Goal: Task Accomplishment & Management: Manage account settings

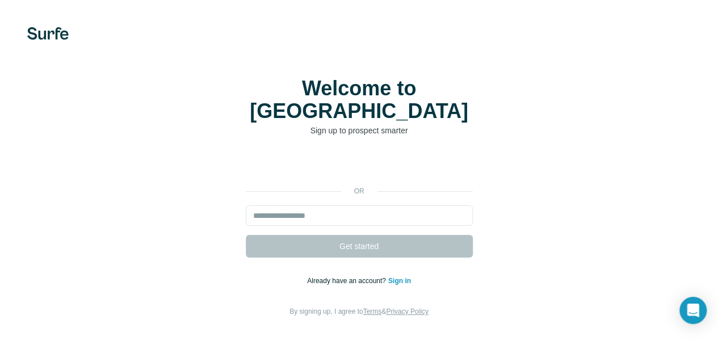
click at [292, 104] on h1 "Welcome to [GEOGRAPHIC_DATA]" at bounding box center [359, 99] width 227 height 45
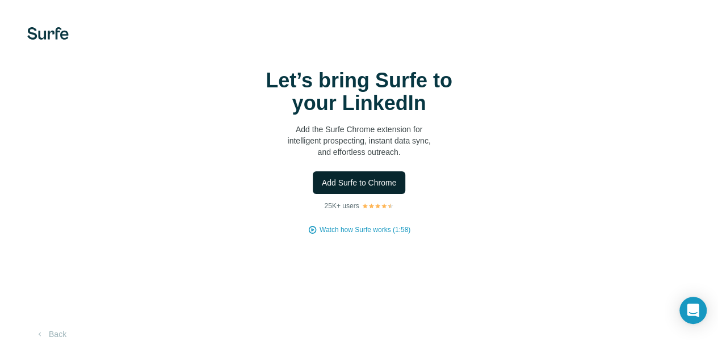
click at [322, 188] on span "Add Surfe to Chrome" at bounding box center [359, 182] width 75 height 11
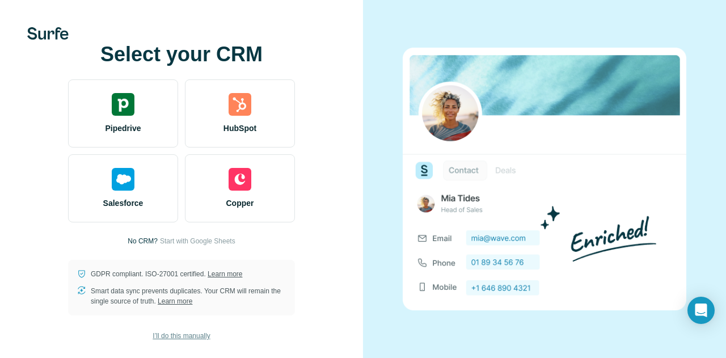
click at [183, 332] on span "I’ll do this manually" at bounding box center [181, 336] width 57 height 10
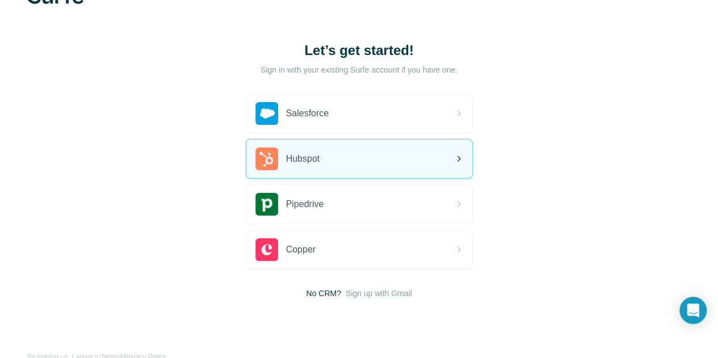
scroll to position [61, 0]
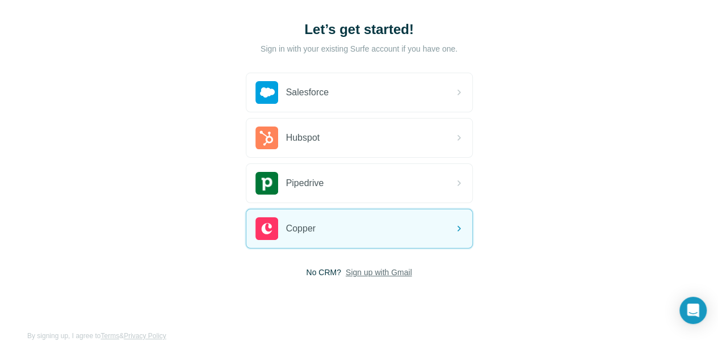
click at [345, 274] on span "Sign up with Gmail" at bounding box center [378, 272] width 66 height 11
click at [246, 299] on button "Sign up with Google" at bounding box center [359, 300] width 227 height 23
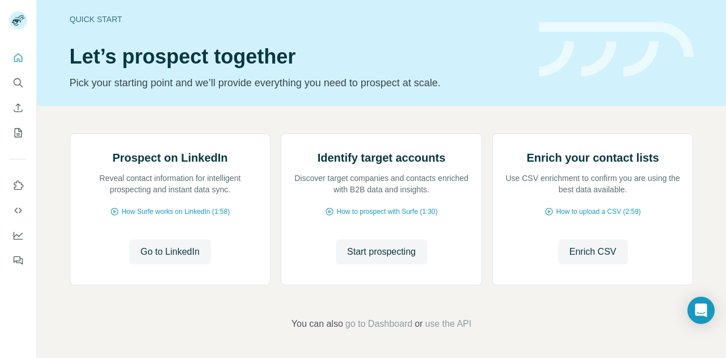
scroll to position [119, 0]
click at [188, 247] on span "Go to LinkedIn" at bounding box center [170, 252] width 59 height 14
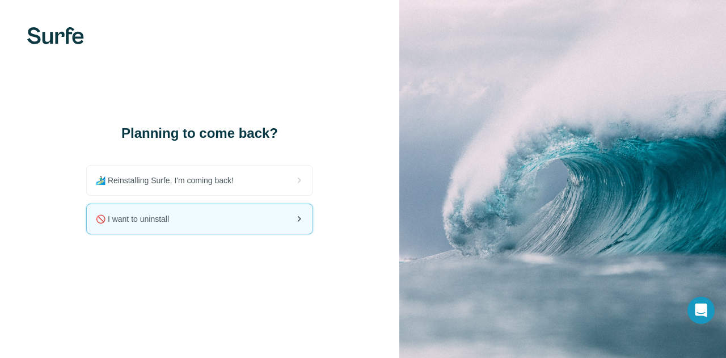
click at [183, 222] on div "🚫 I want to uninstall" at bounding box center [200, 218] width 226 height 29
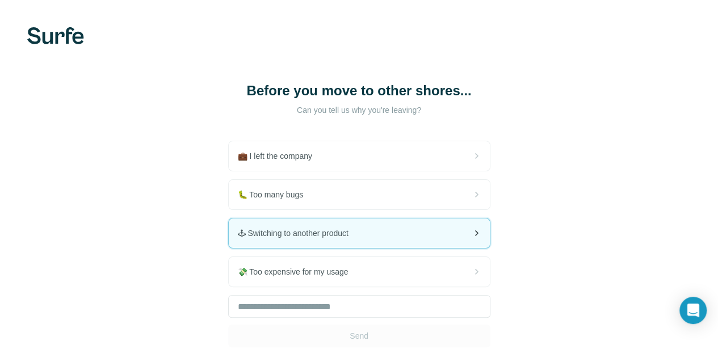
click at [229, 239] on div "🕹 Switching to another product" at bounding box center [359, 232] width 261 height 29
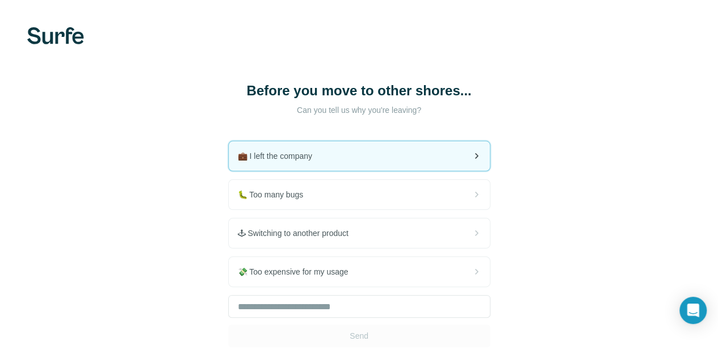
click at [229, 155] on div "💼 I left the company" at bounding box center [359, 155] width 261 height 29
